Goal: Information Seeking & Learning: Understand process/instructions

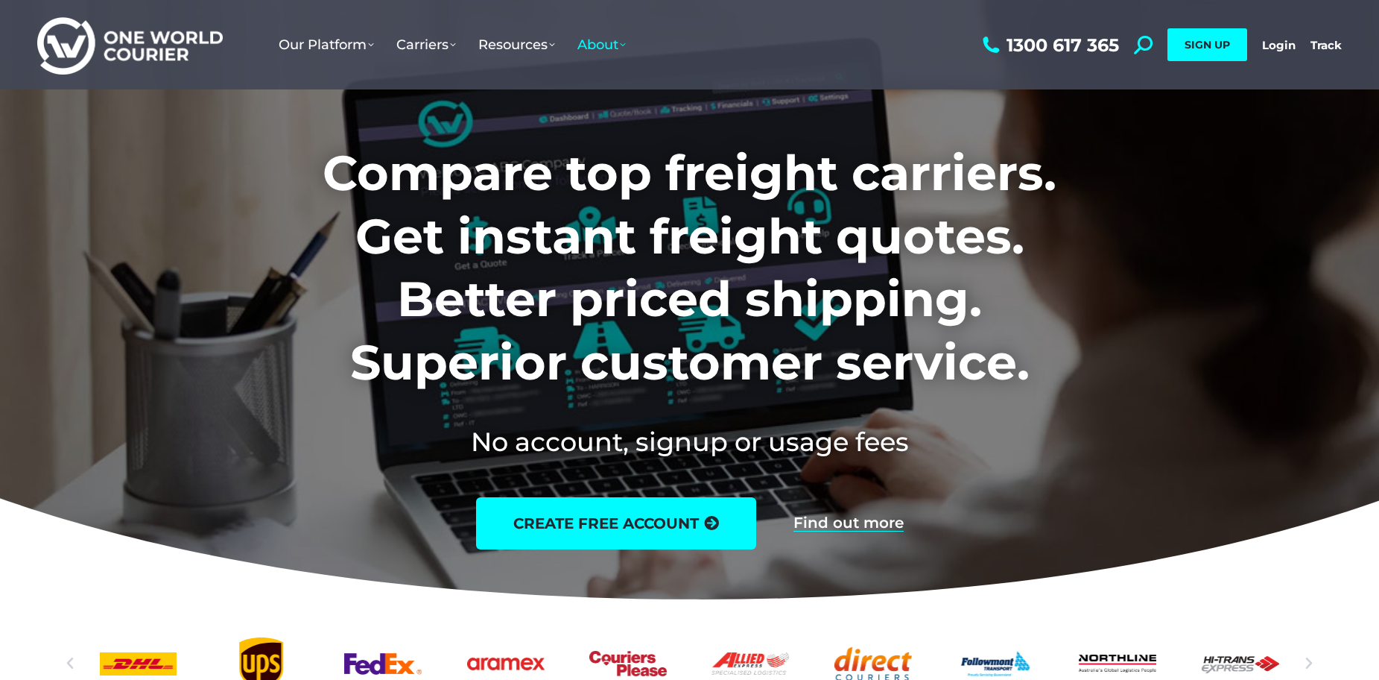
click at [609, 43] on span "About" at bounding box center [602, 45] width 48 height 16
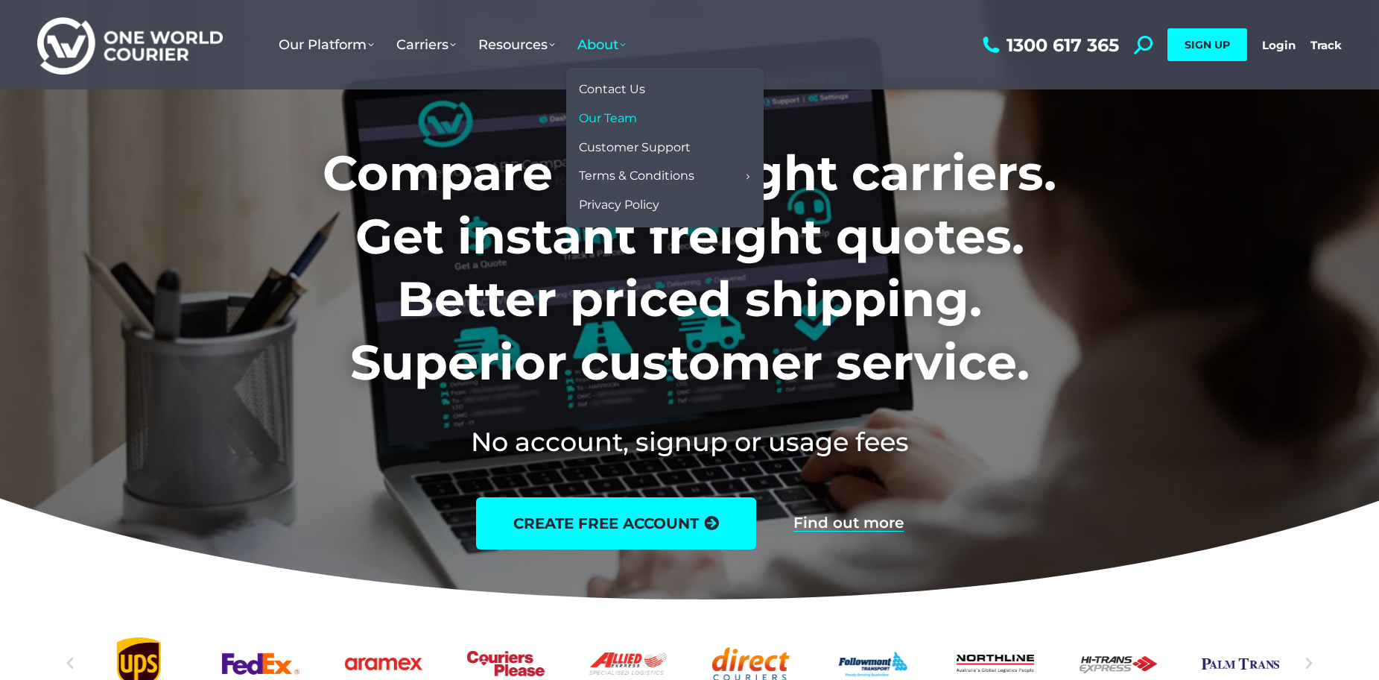
click at [618, 109] on link "Our Team" at bounding box center [665, 118] width 183 height 29
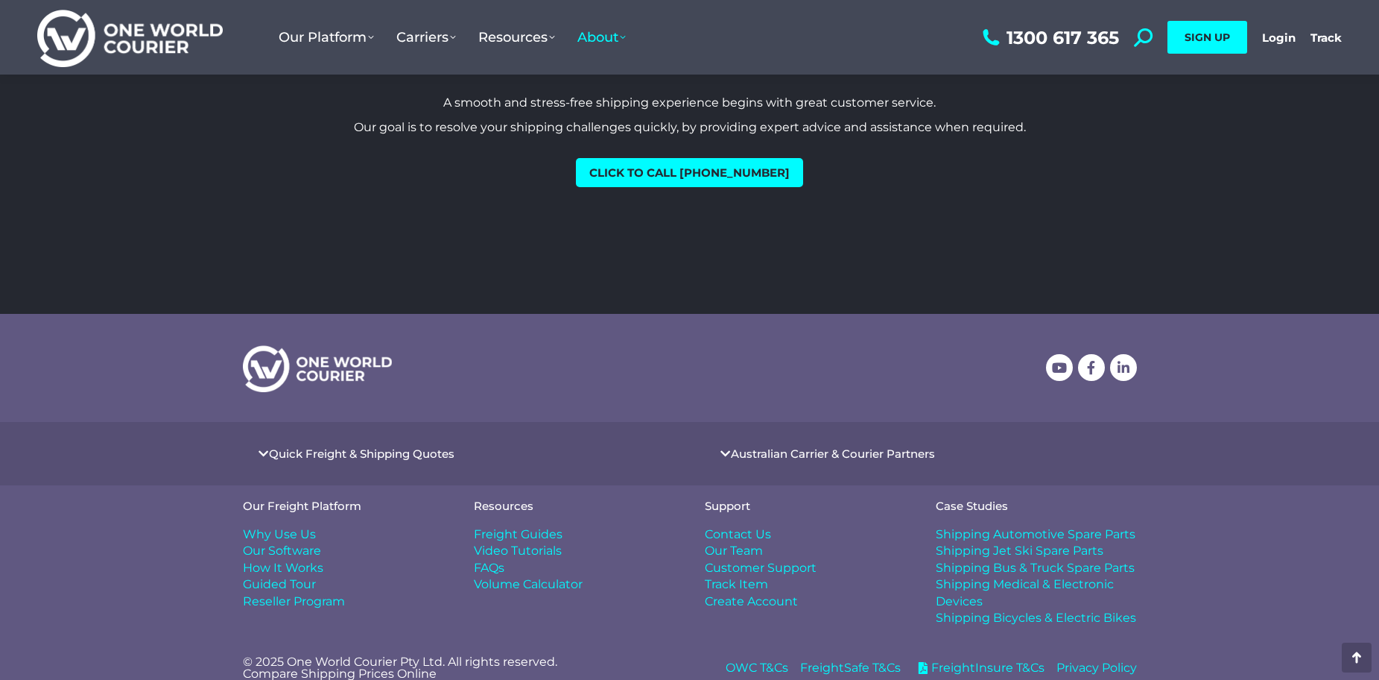
scroll to position [1856, 0]
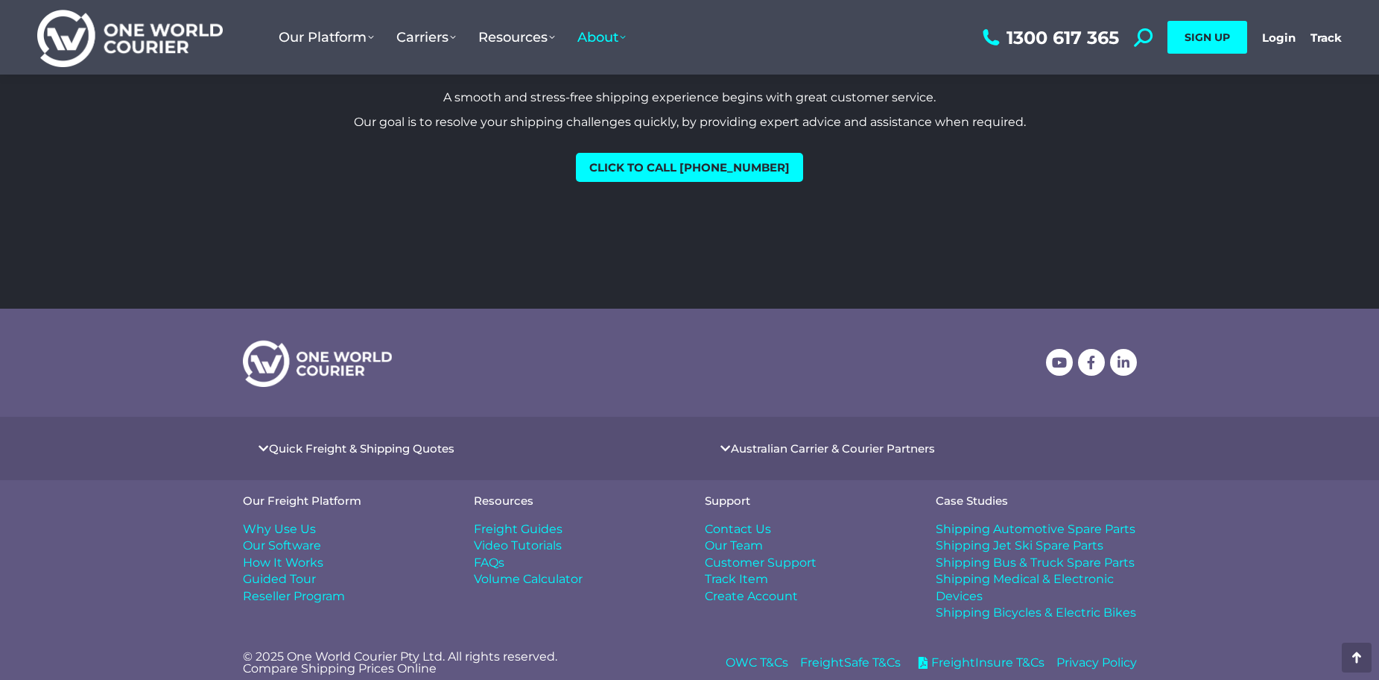
click at [744, 521] on span "Contact Us" at bounding box center [738, 529] width 66 height 16
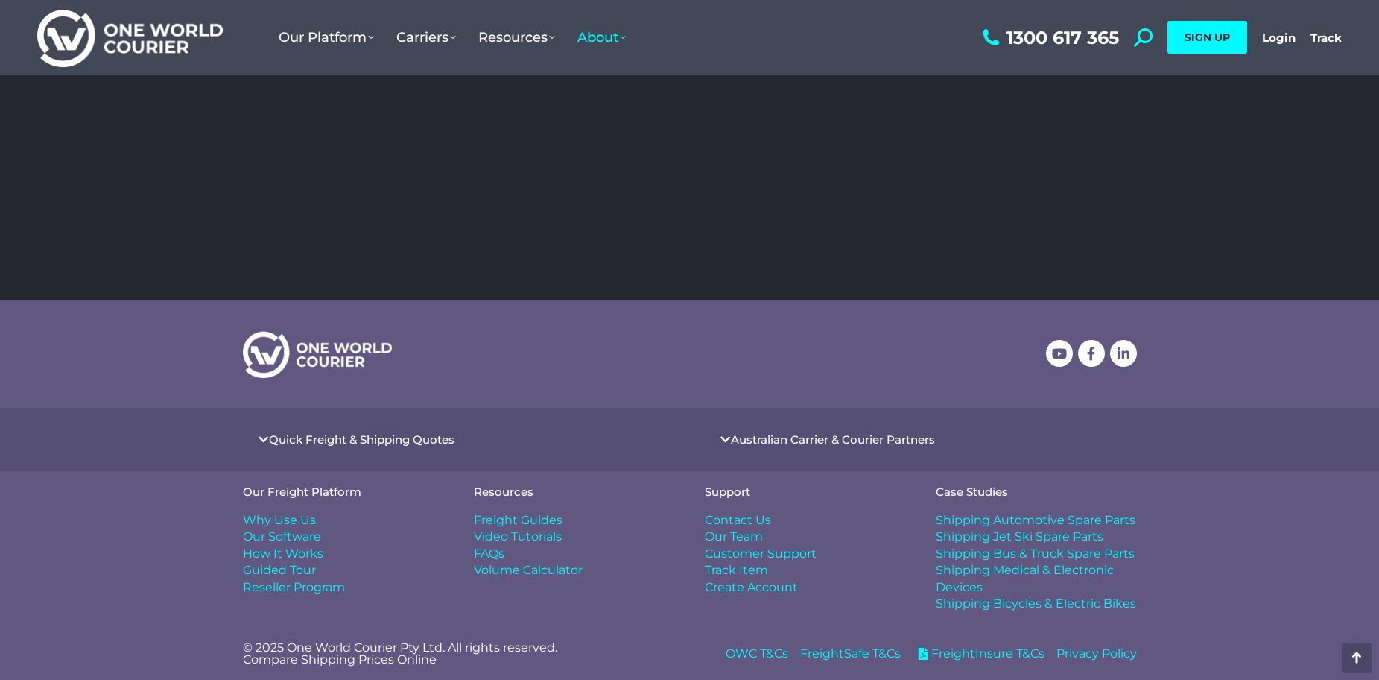
scroll to position [525, 0]
click at [529, 519] on span "Freight Guides" at bounding box center [518, 519] width 89 height 16
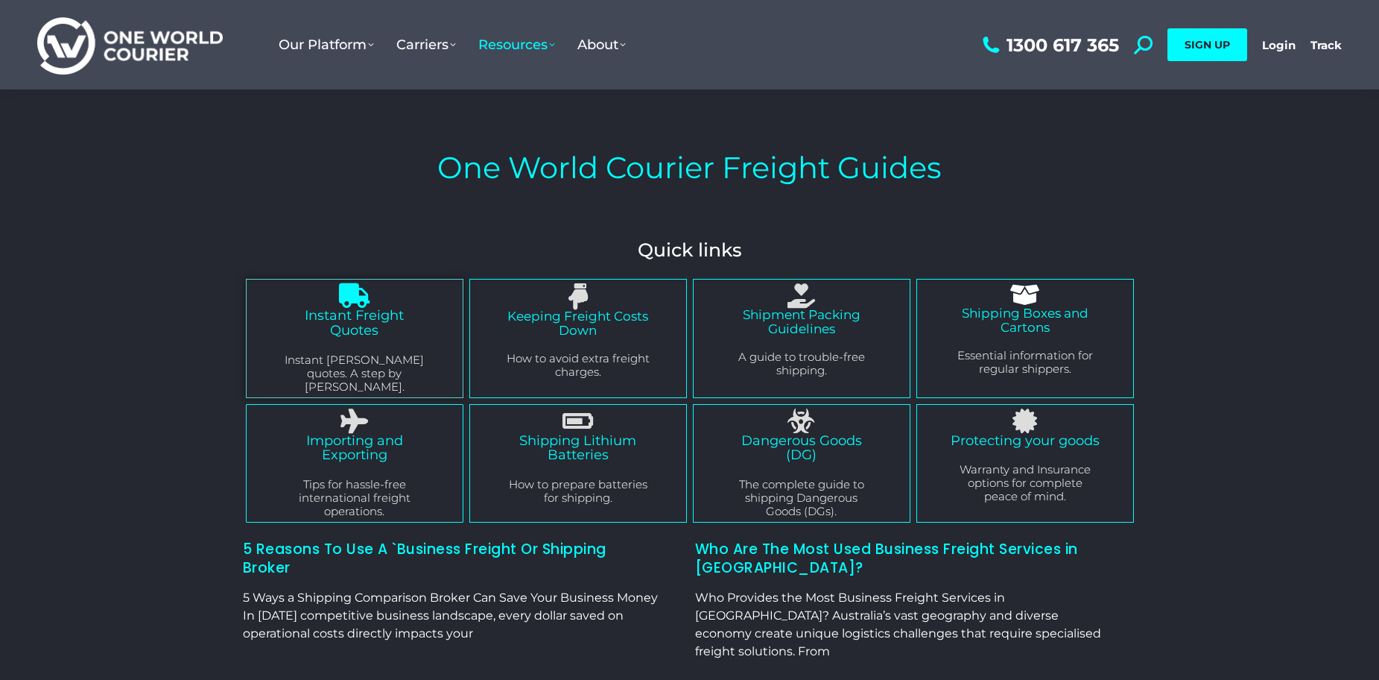
click at [373, 326] on link "Instant Freight Quotes" at bounding box center [354, 322] width 99 height 31
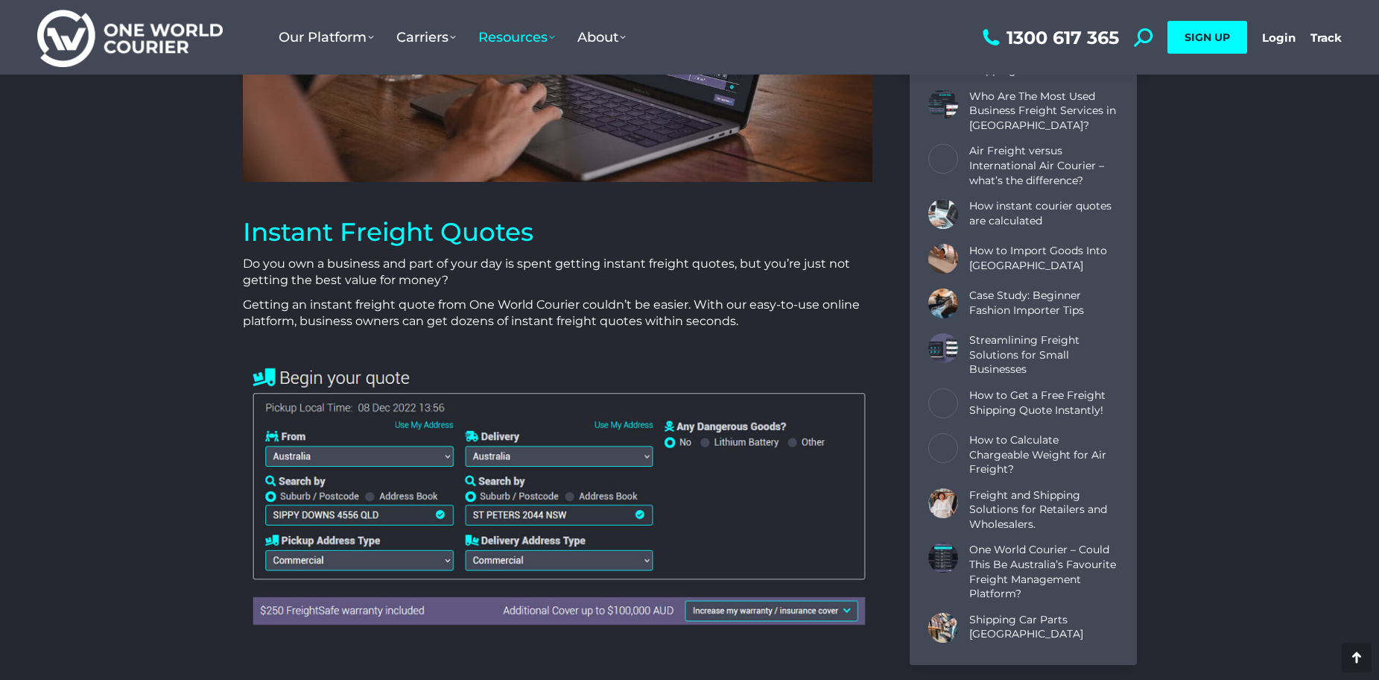
scroll to position [373, 0]
click at [375, 446] on img at bounding box center [558, 493] width 630 height 271
click at [378, 452] on img at bounding box center [558, 493] width 630 height 271
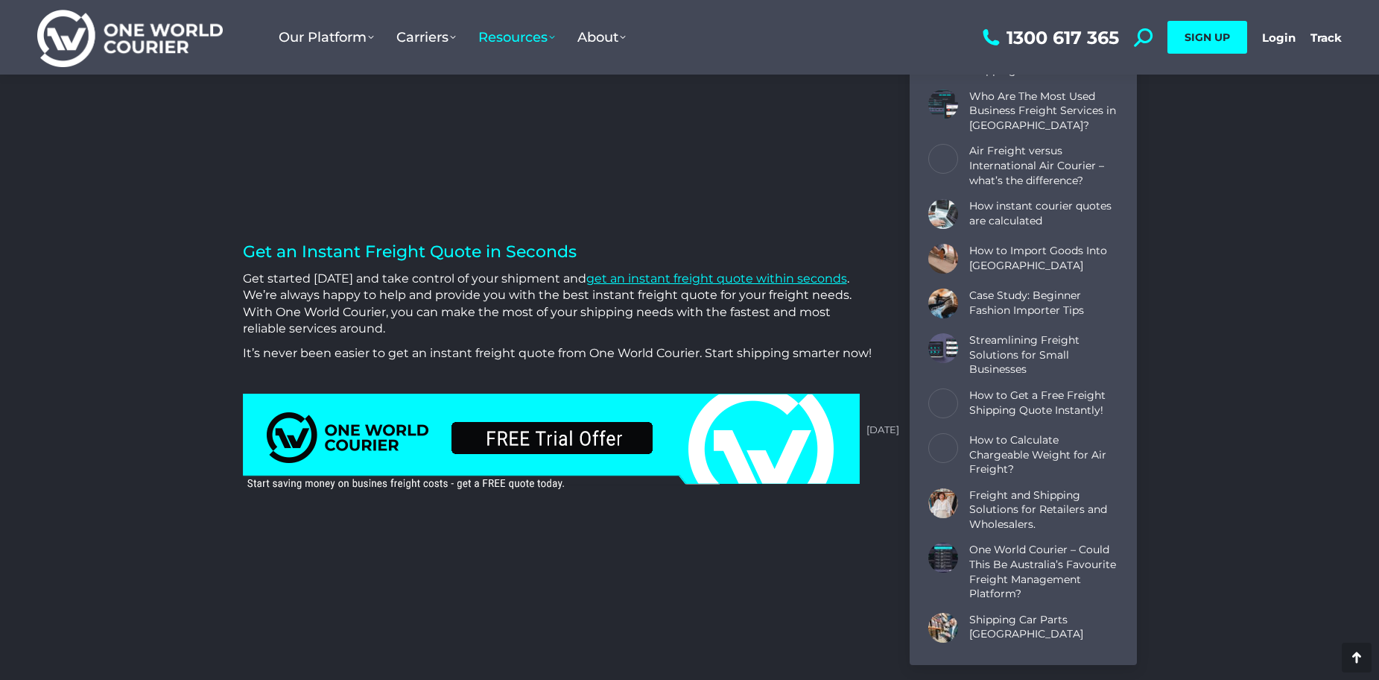
scroll to position [4471, 0]
